Goal: Use online tool/utility: Utilize a website feature to perform a specific function

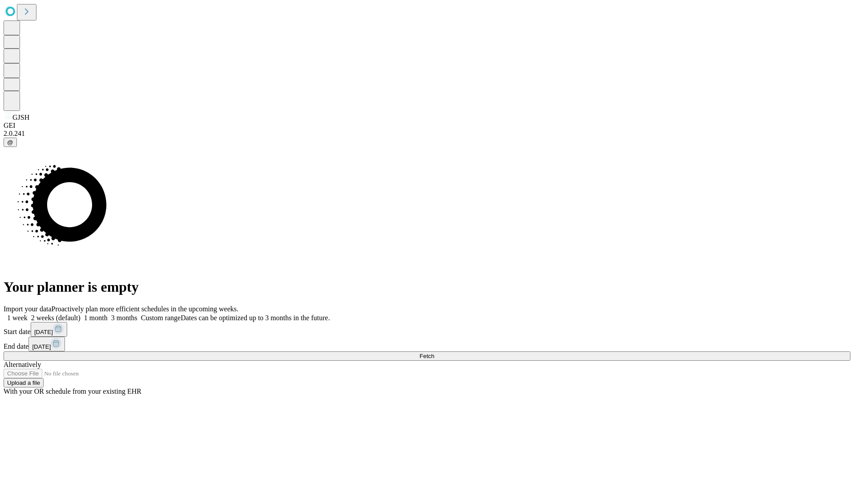
click at [434, 352] on span "Fetch" at bounding box center [427, 355] width 15 height 7
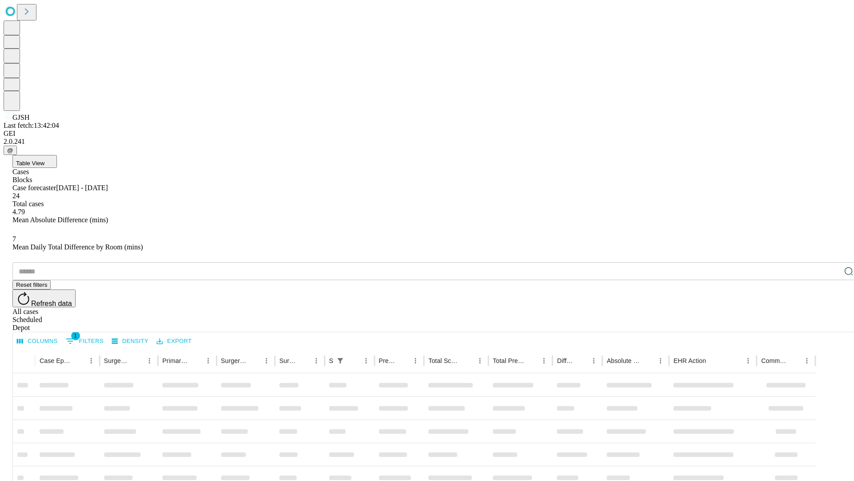
click at [45, 160] on span "Table View" at bounding box center [30, 163] width 28 height 7
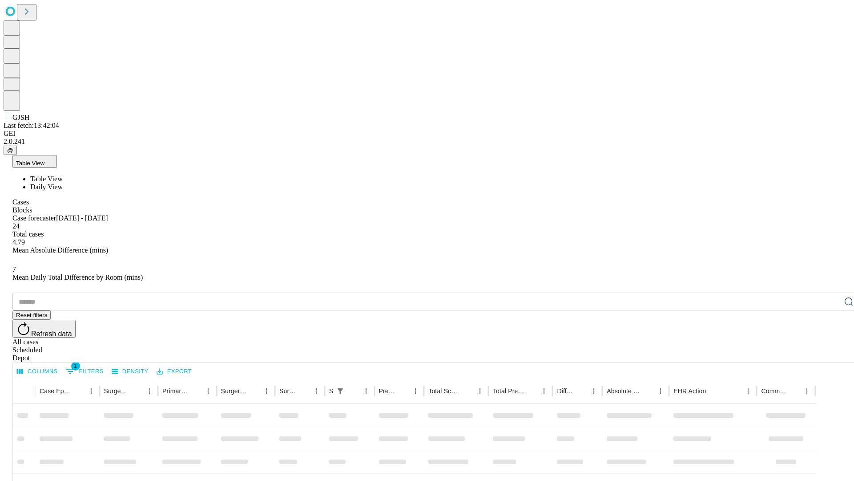
click at [63, 183] on span "Daily View" at bounding box center [46, 187] width 32 height 8
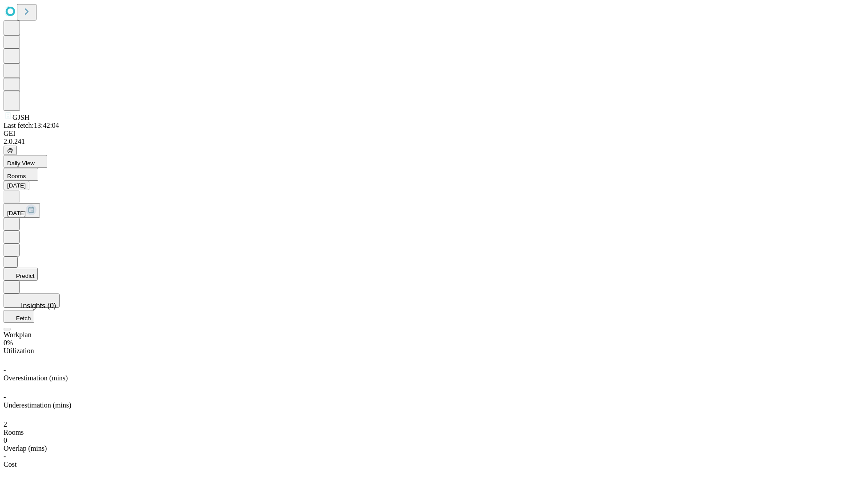
click at [38, 267] on button "Predict" at bounding box center [21, 273] width 34 height 13
